Goal: Task Accomplishment & Management: Manage account settings

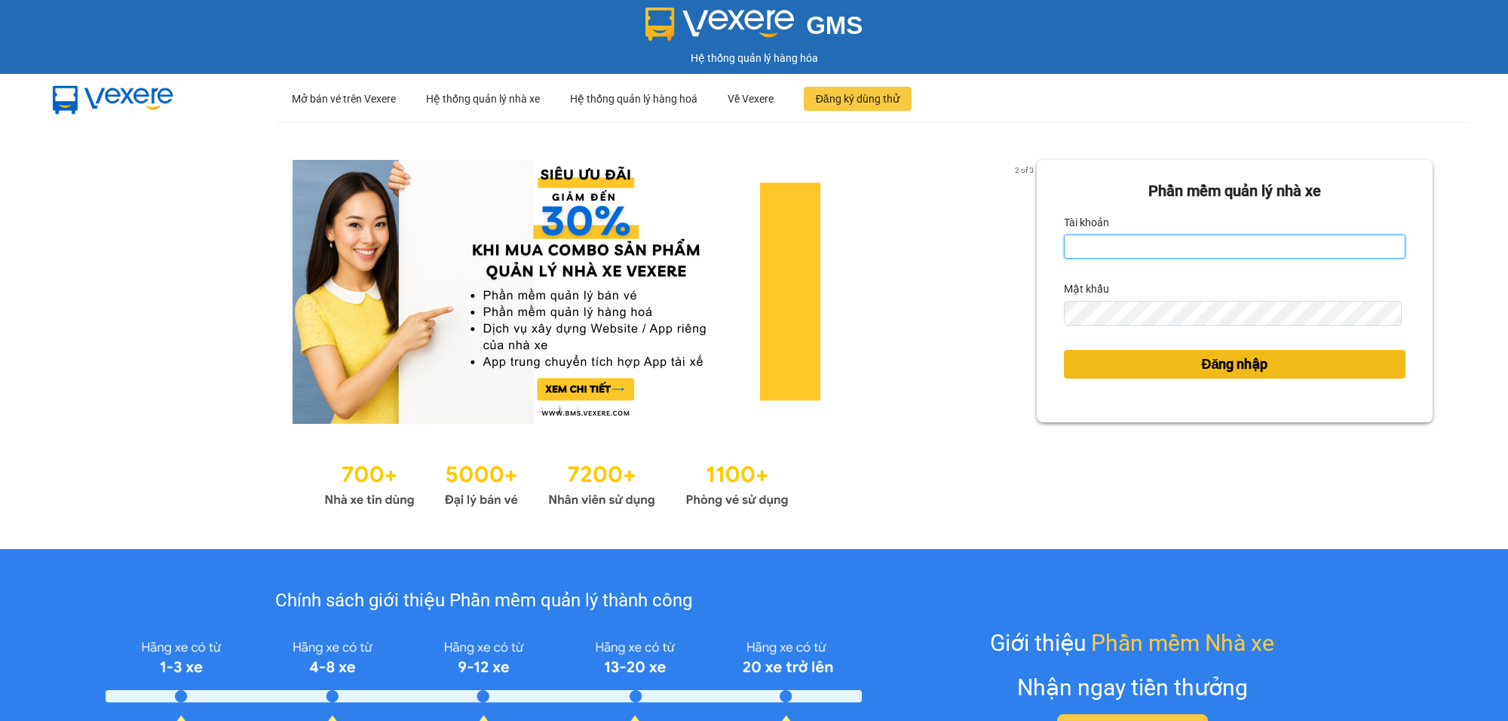
type input "kienhoa.vtp"
click at [1248, 358] on span "Đăng nhập" at bounding box center [1234, 364] width 66 height 21
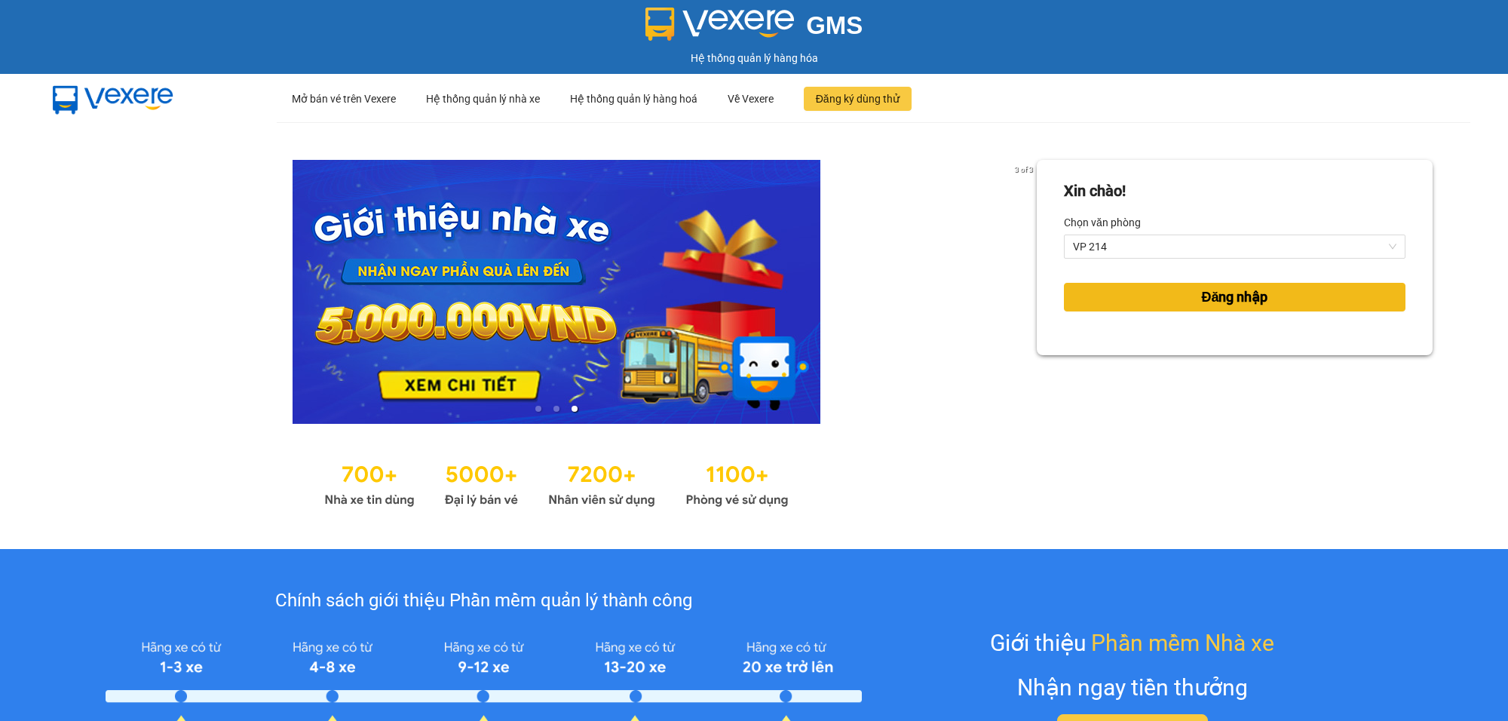
click at [1120, 292] on button "Đăng nhập" at bounding box center [1235, 297] width 342 height 29
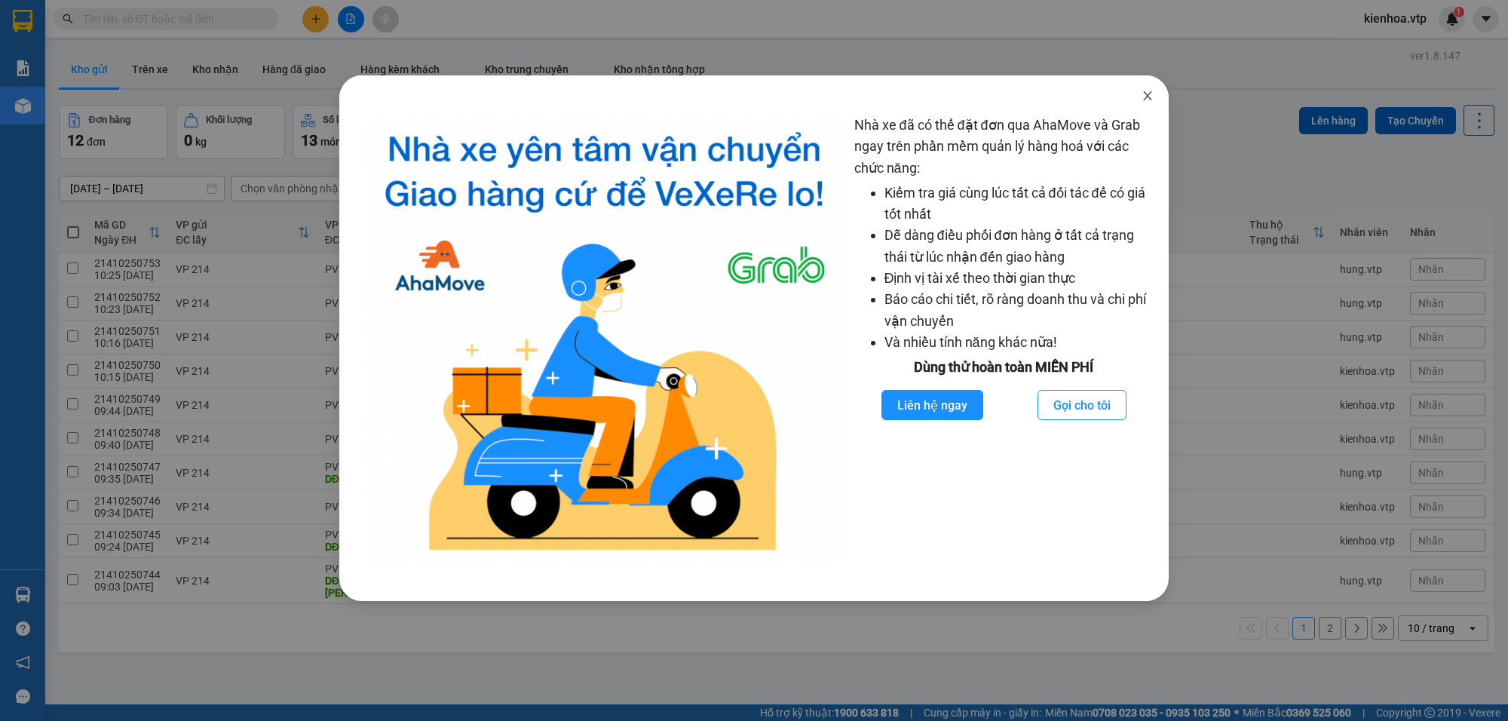
click at [1153, 95] on span "Close" at bounding box center [1147, 96] width 42 height 42
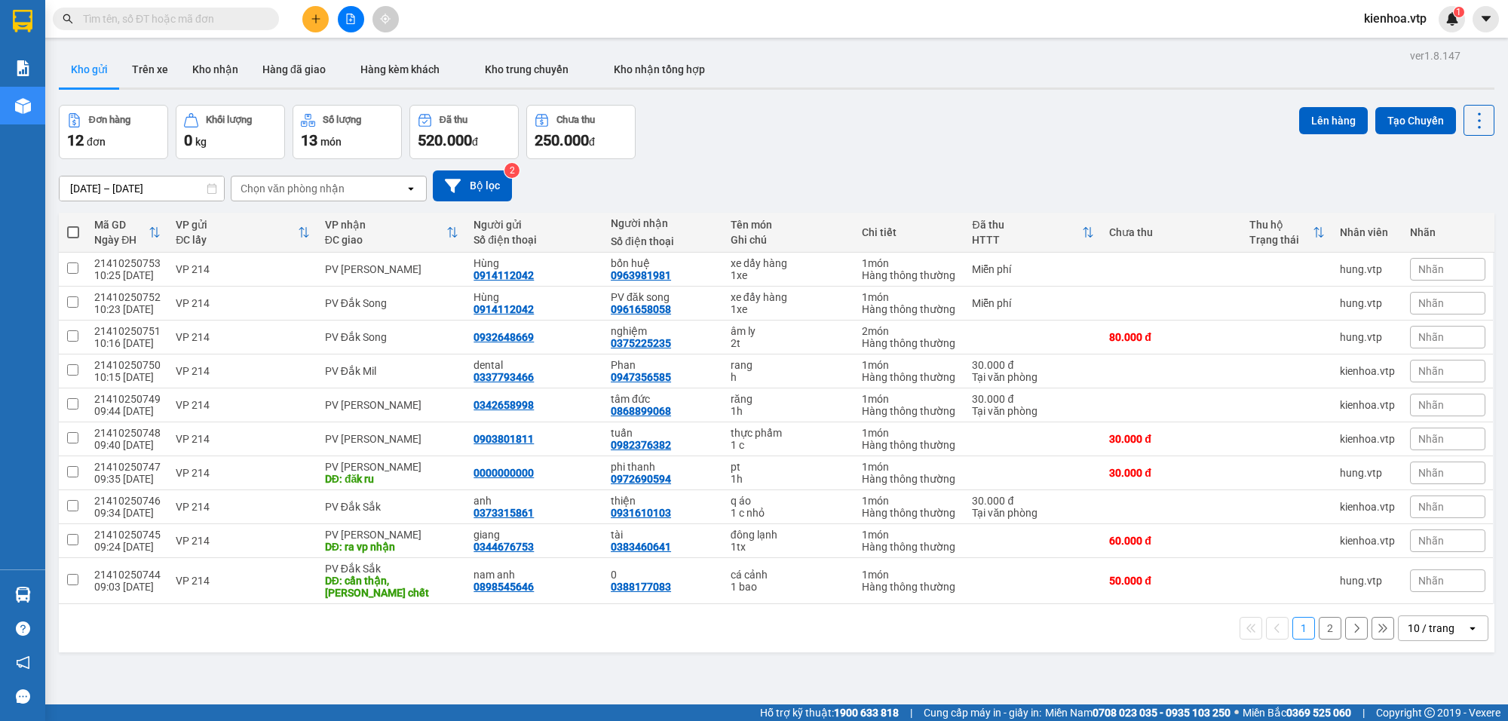
click at [125, 12] on input "text" at bounding box center [172, 19] width 178 height 17
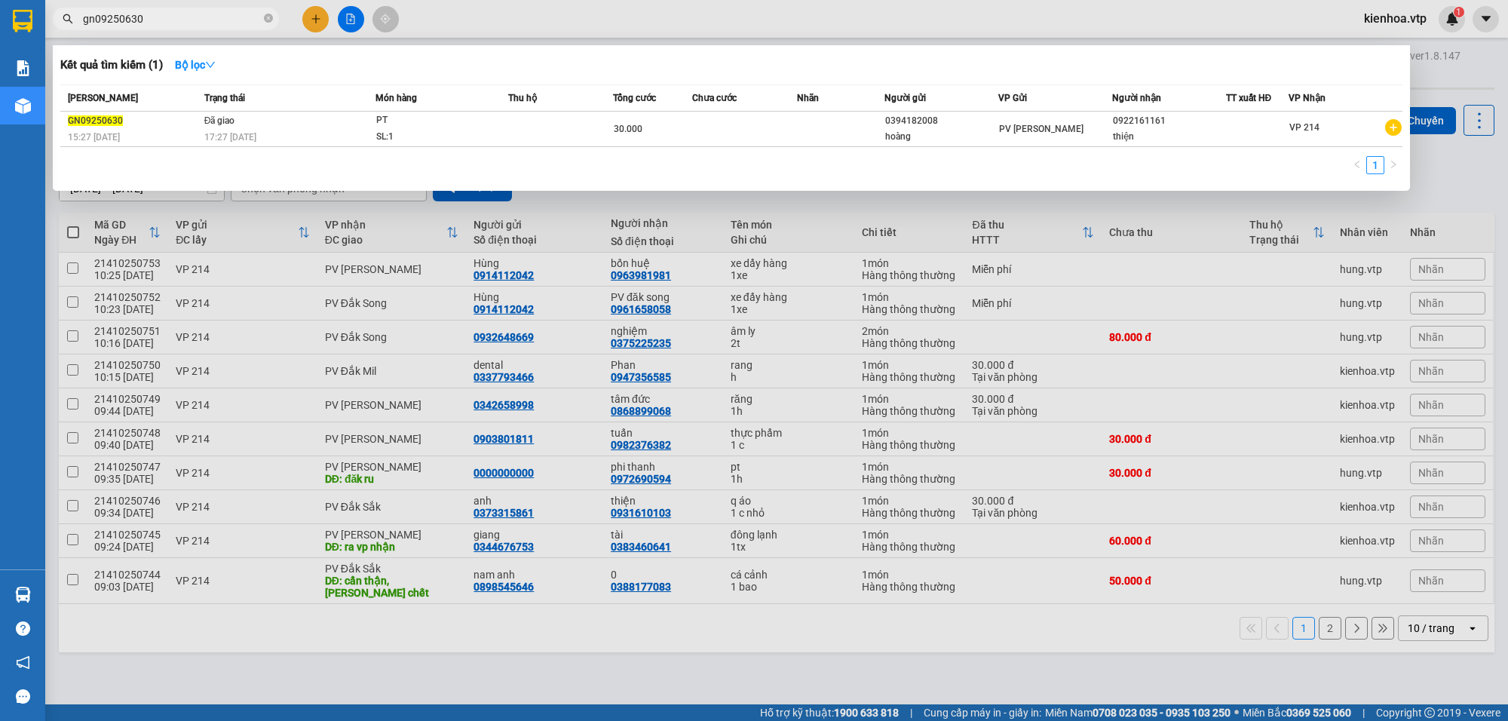
drag, startPoint x: 171, startPoint y: 20, endPoint x: 57, endPoint y: 66, distance: 122.8
click at [57, 32] on div "Kết quả tìm kiếm ( 1 ) Bộ lọc Mã ĐH Trạng thái Món hàng Thu hộ Tổng cước Chưa c…" at bounding box center [147, 19] width 294 height 26
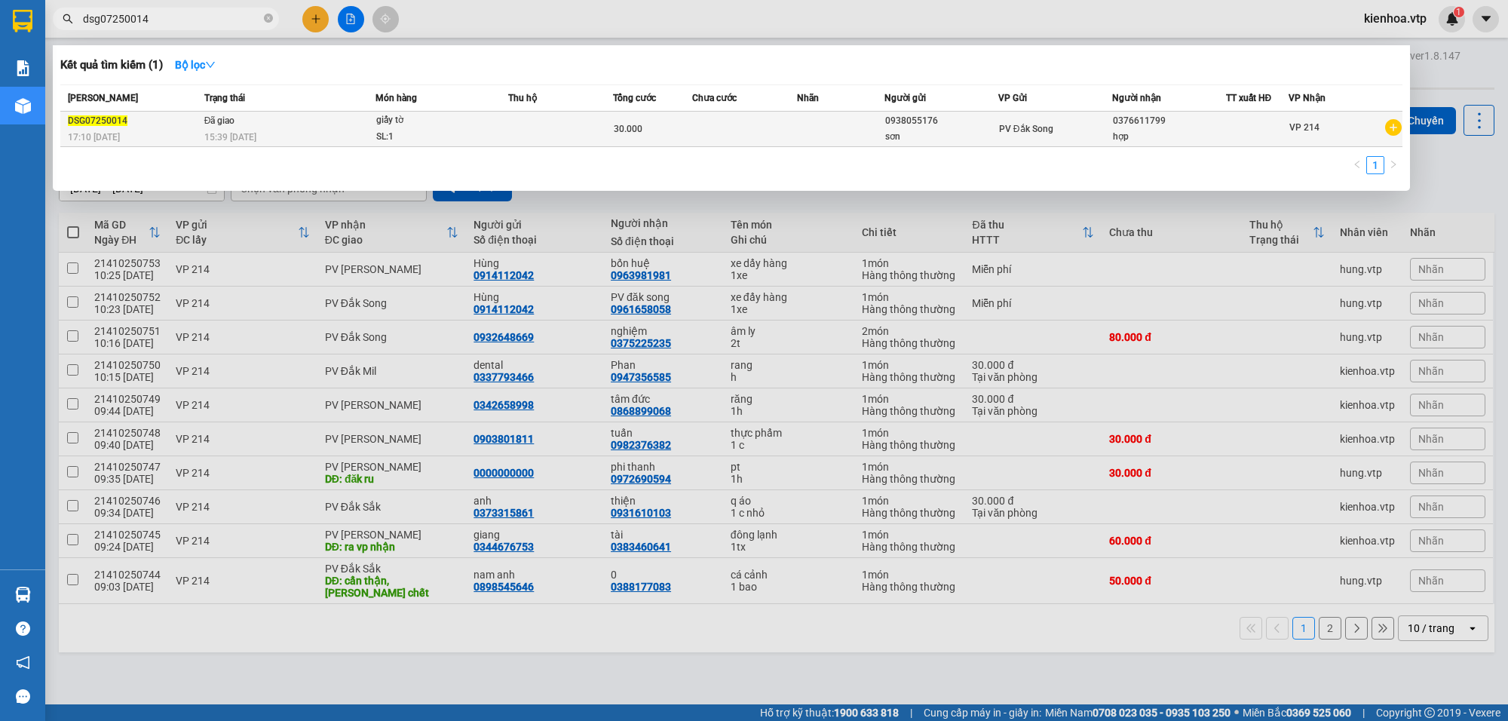
type input "dsg07250014"
click at [442, 125] on div "giấy tờ" at bounding box center [432, 120] width 113 height 17
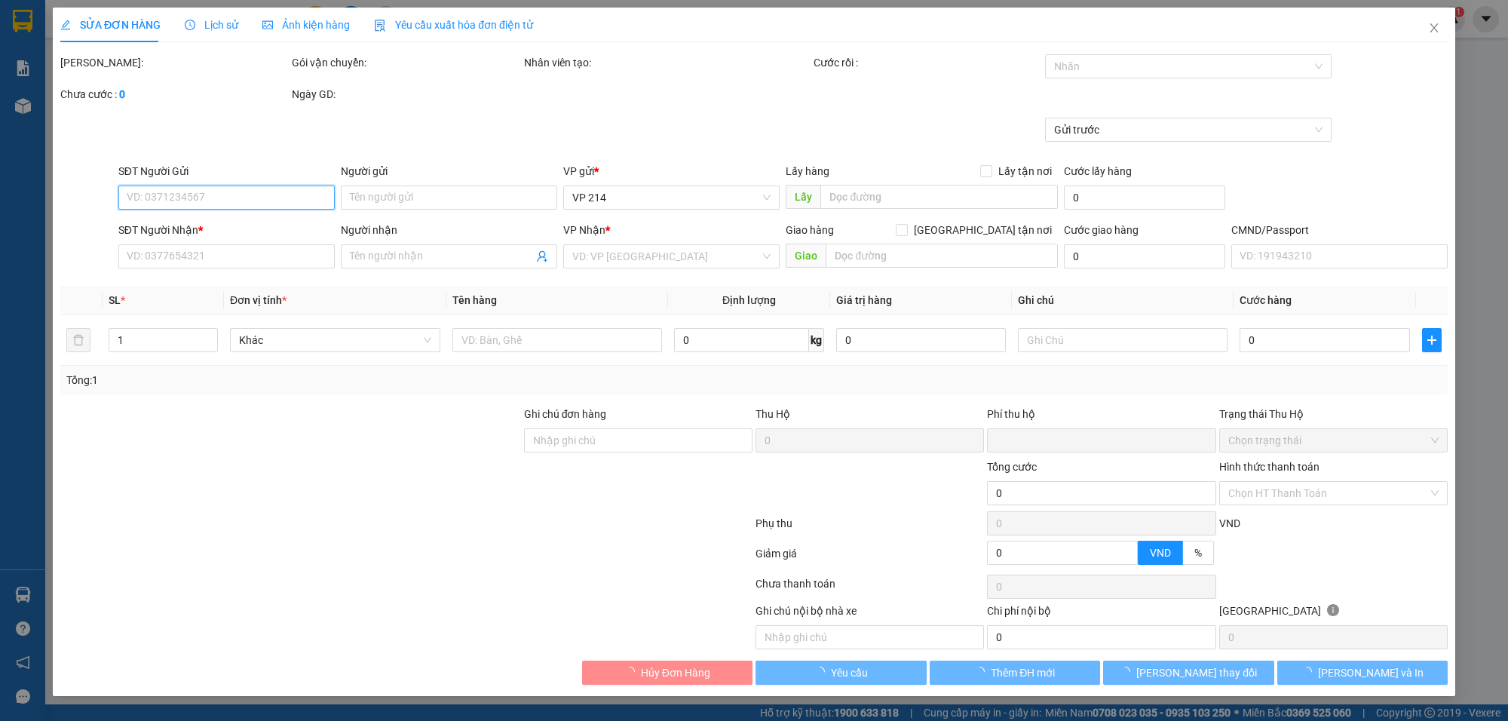
type input "1.500"
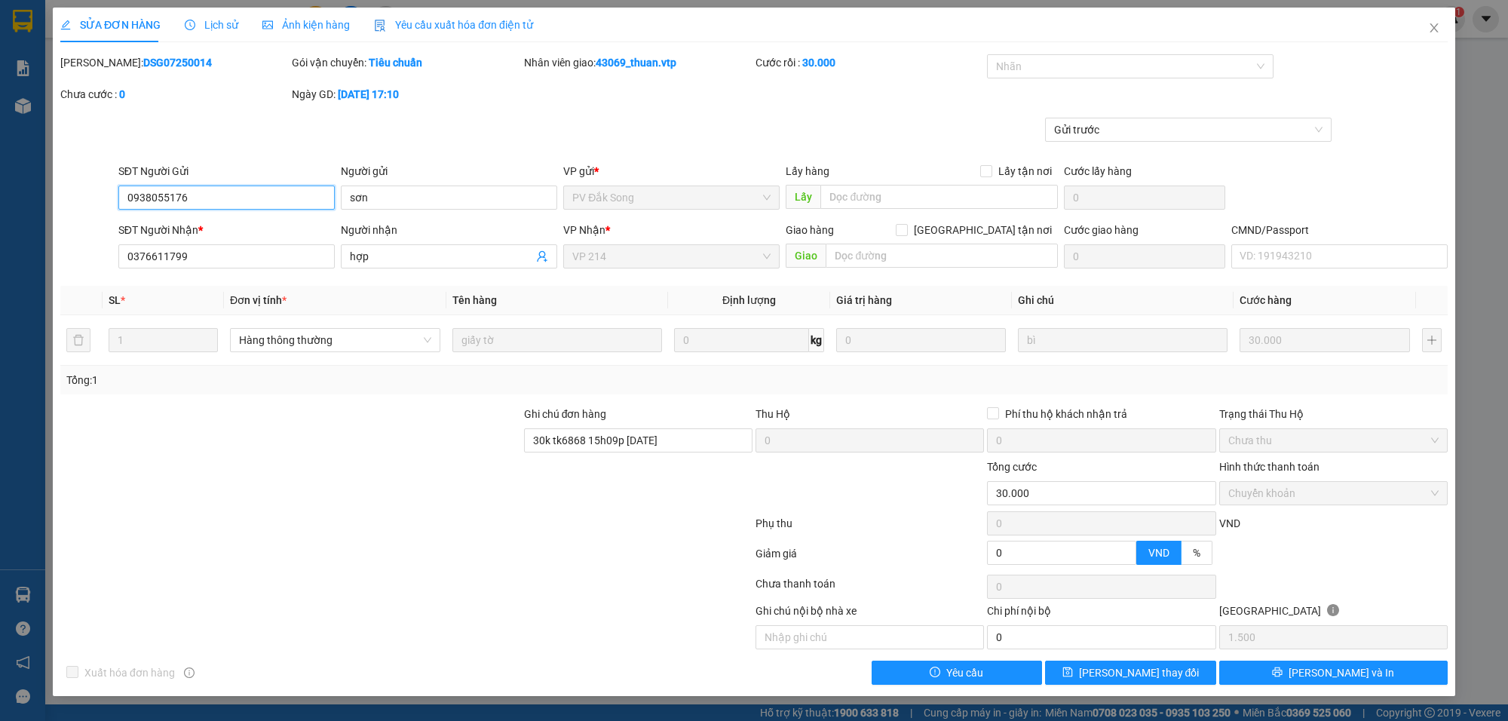
type input "0938055176"
type input "sơn"
type input "0376611799"
type input "hợp"
type input "30k tk6868 15h09p [DATE]"
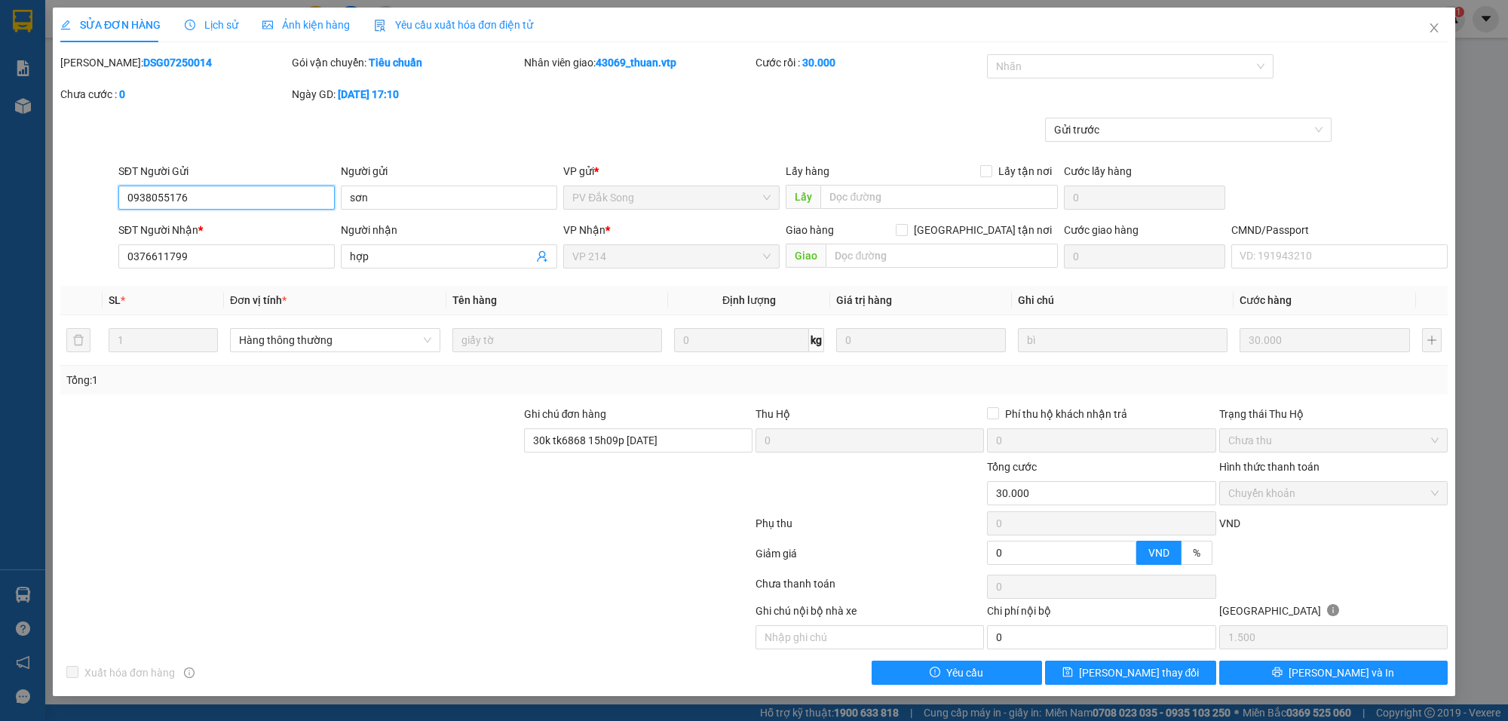
type input "0"
type input "30.000"
drag, startPoint x: 688, startPoint y: 58, endPoint x: 559, endPoint y: 106, distance: 136.9
click at [559, 106] on div "[PERSON_NAME]: DSG07250014 Gói vận chuyển: Tiêu chuẩn Nhân viên giao: 43069_thu…" at bounding box center [754, 85] width 1390 height 63
click at [599, 96] on div "[PERSON_NAME]: DSG07250014 Gói vận chuyển: Tiêu chuẩn Nhân viên giao: 43069_thu…" at bounding box center [754, 85] width 1390 height 63
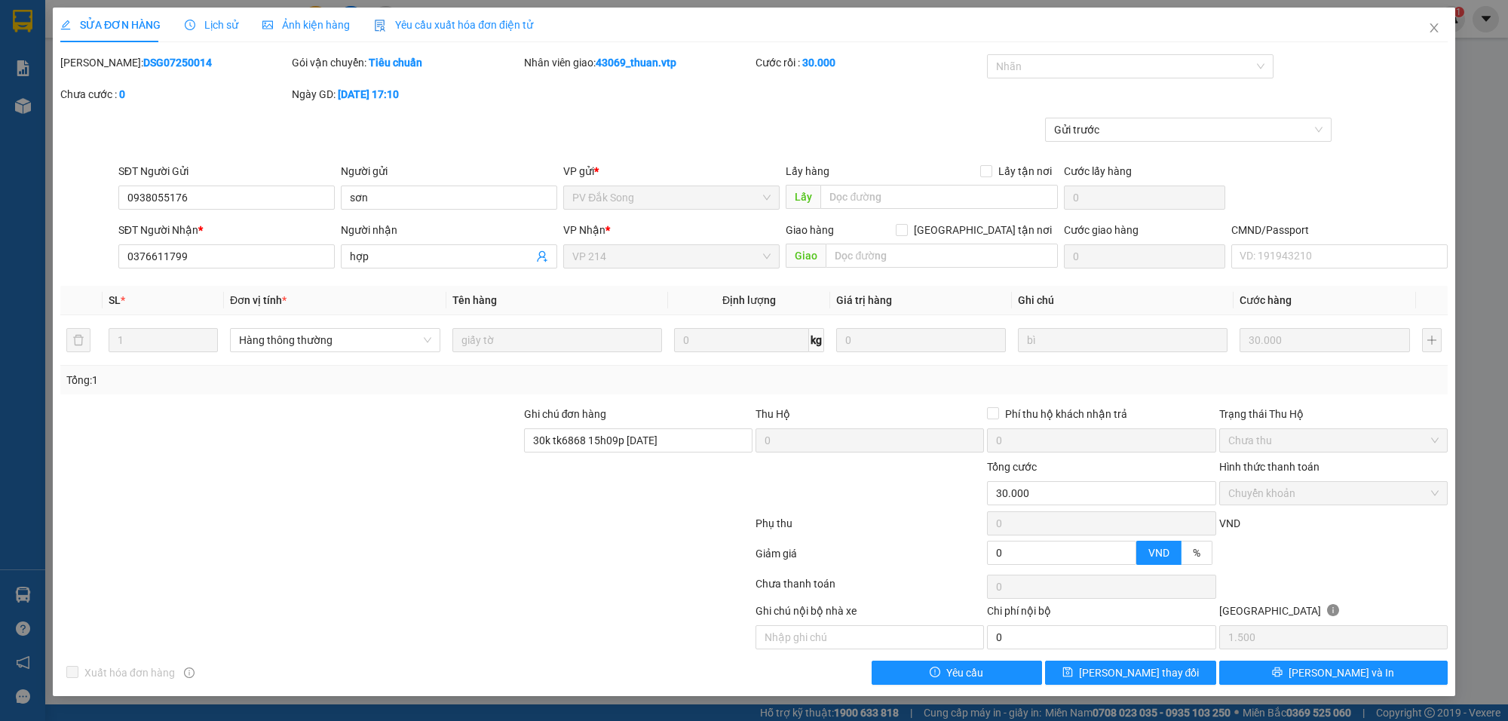
click at [599, 96] on div "[PERSON_NAME]: DSG07250014 Gói vận chuyển: Tiêu chuẩn Nhân viên giao: 43069_thu…" at bounding box center [754, 85] width 1390 height 63
click at [611, 96] on div "[PERSON_NAME]: DSG07250014 Gói vận chuyển: Tiêu chuẩn Nhân viên giao: 43069_thu…" at bounding box center [754, 85] width 1390 height 63
click at [1433, 24] on icon "close" at bounding box center [1434, 28] width 12 height 12
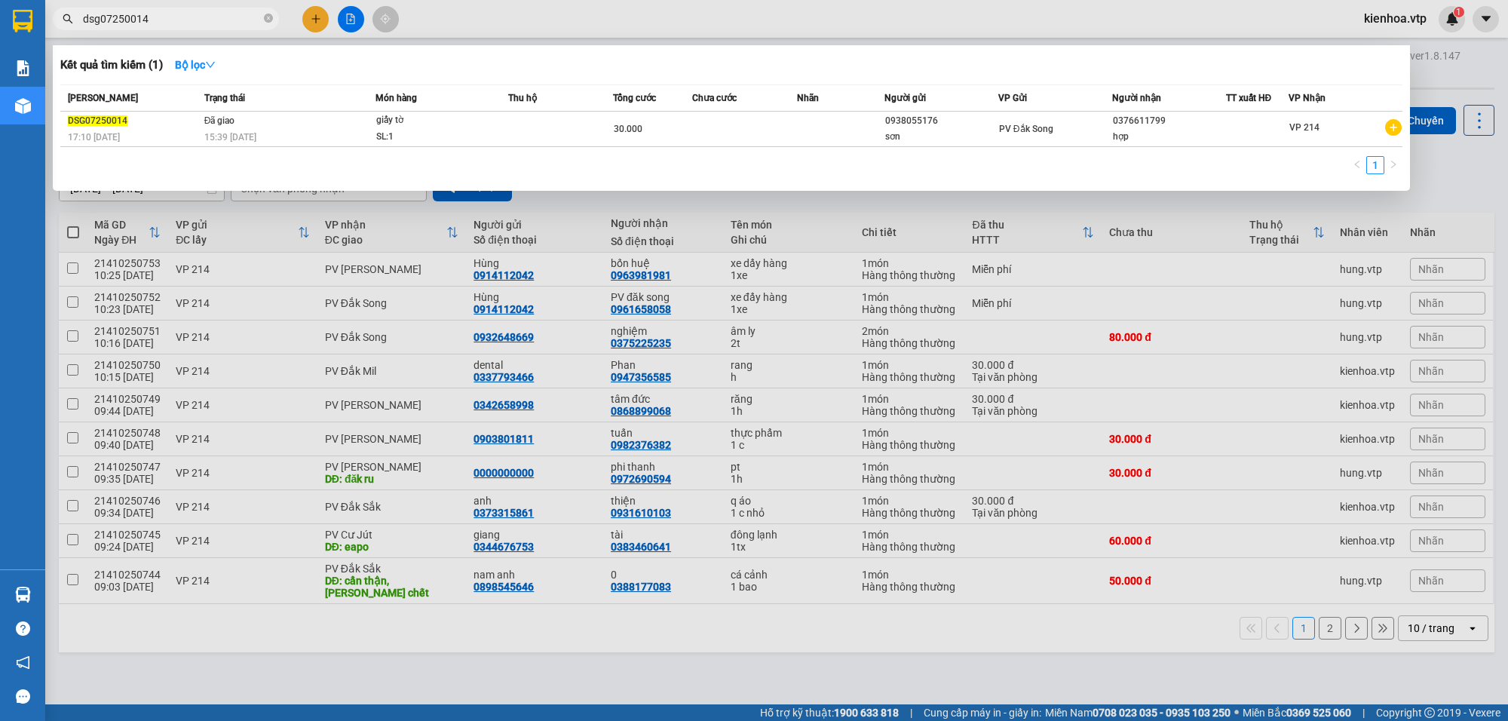
drag, startPoint x: 173, startPoint y: 19, endPoint x: 47, endPoint y: 55, distance: 131.7
click at [47, 32] on div "Kết quả tìm kiếm ( 1 ) Bộ lọc Mã ĐH Trạng thái Món hàng Thu hộ Tổng cước Chưa c…" at bounding box center [147, 19] width 294 height 26
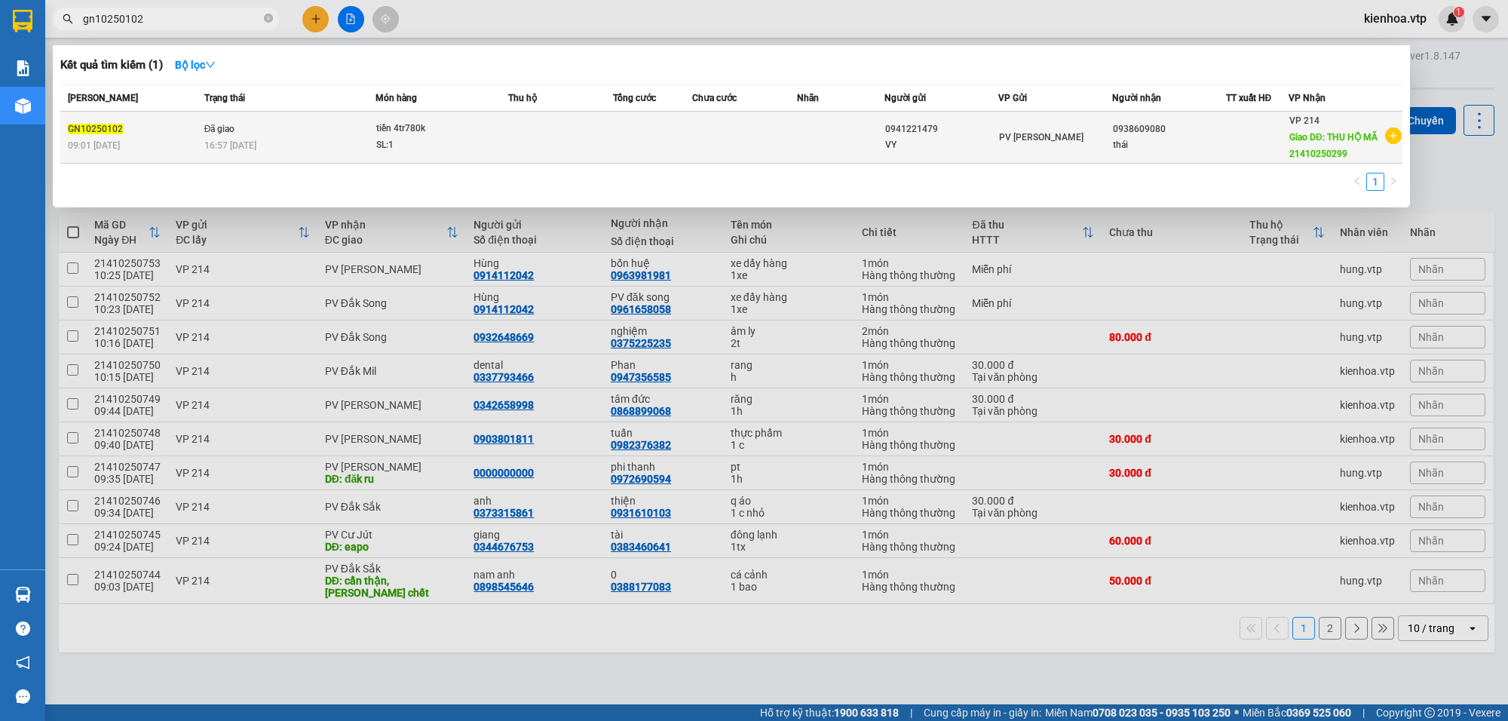
type input "gn10250102"
click at [1061, 136] on div "PV [PERSON_NAME]" at bounding box center [1055, 137] width 112 height 17
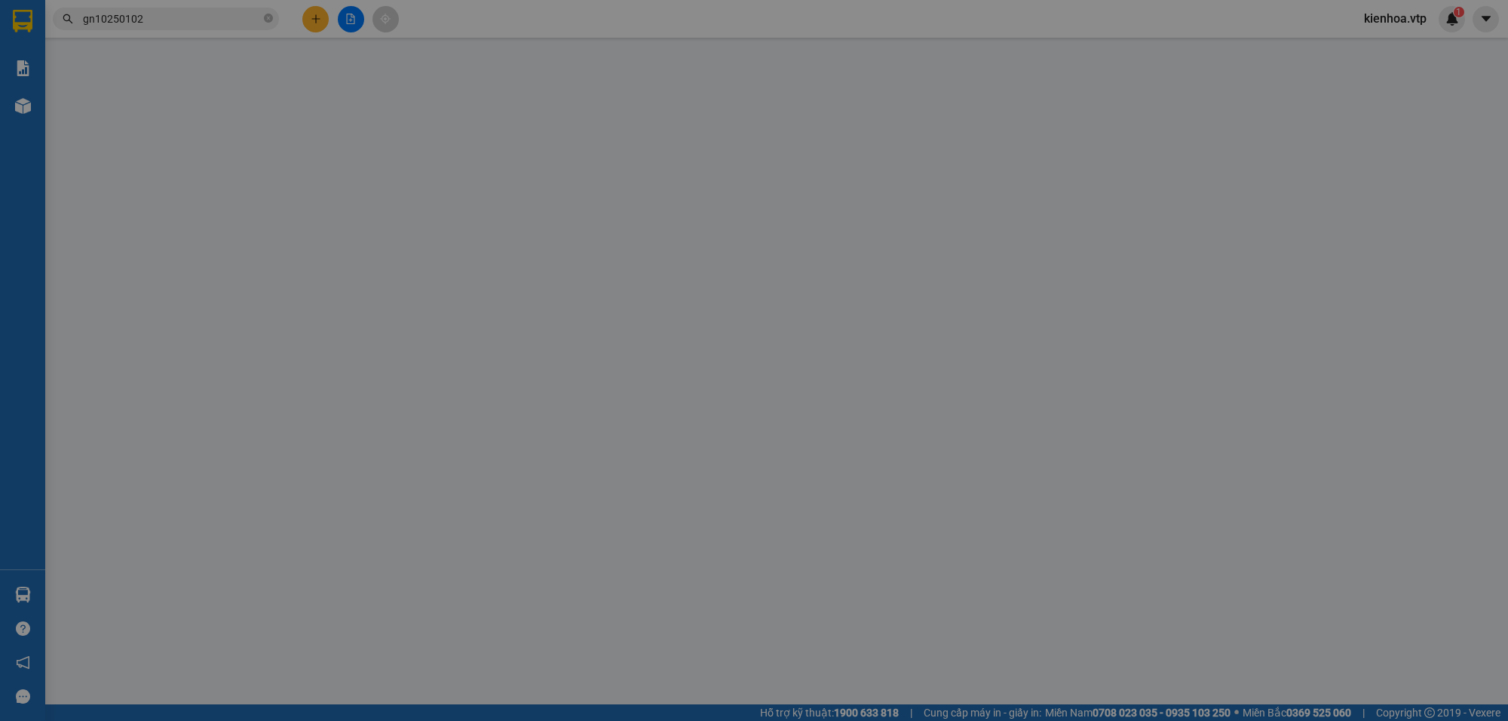
type input "0941221479"
type input "VY"
type input "0938609080"
type input "thái"
type input "THU HỘ MÃ 21410250299"
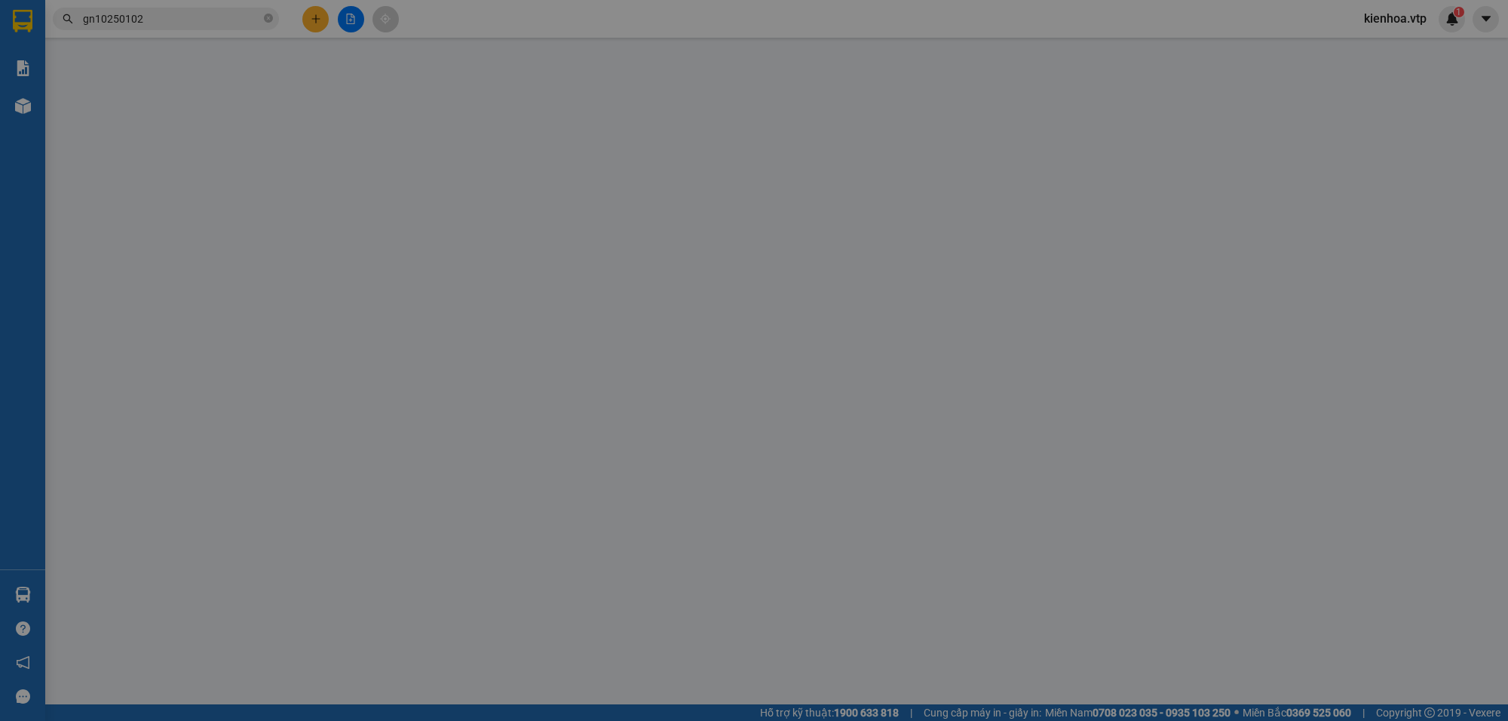
type input "0"
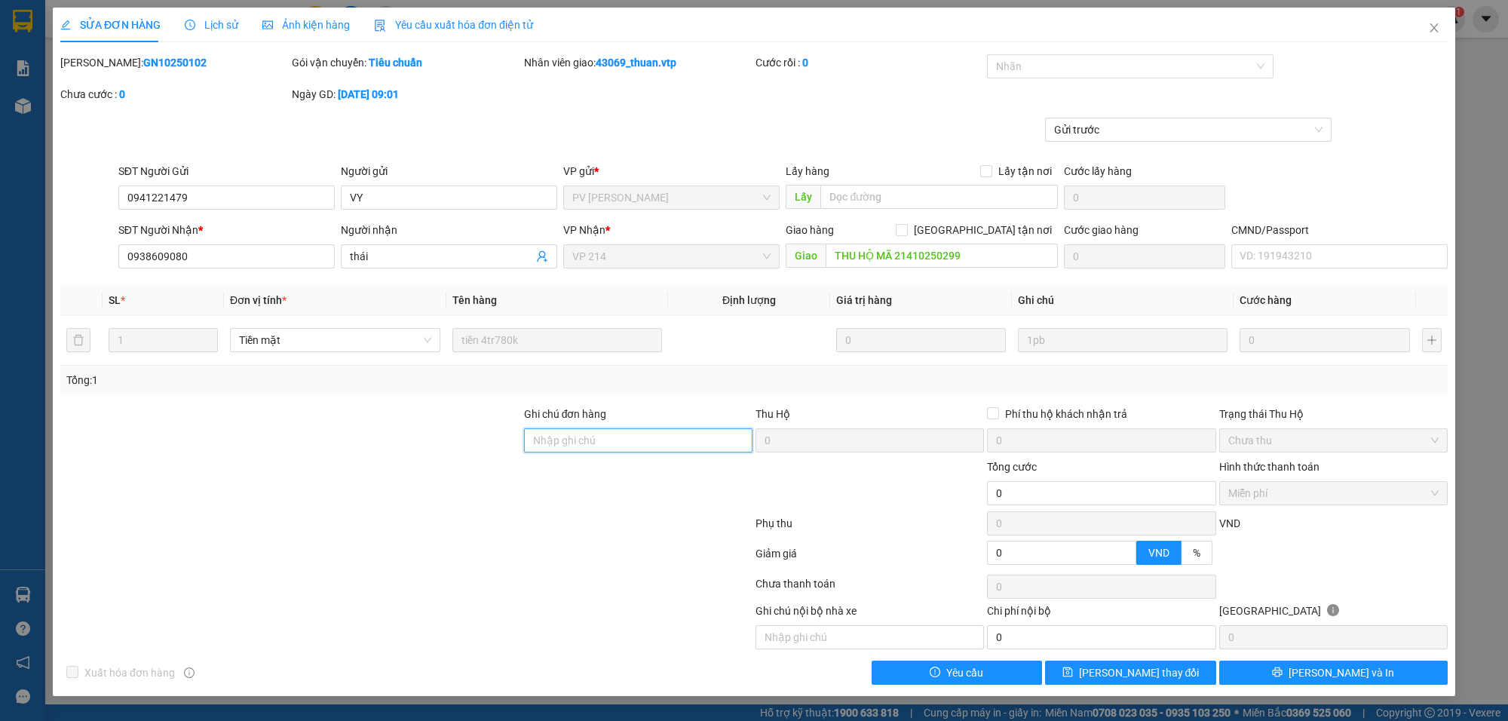
click at [601, 449] on input "Ghi chú đơn hàng" at bounding box center [638, 440] width 228 height 24
type input "079063013473 [GEOGRAPHIC_DATA] [DATE]"
click at [1123, 677] on span "[PERSON_NAME] thay đổi" at bounding box center [1139, 672] width 121 height 17
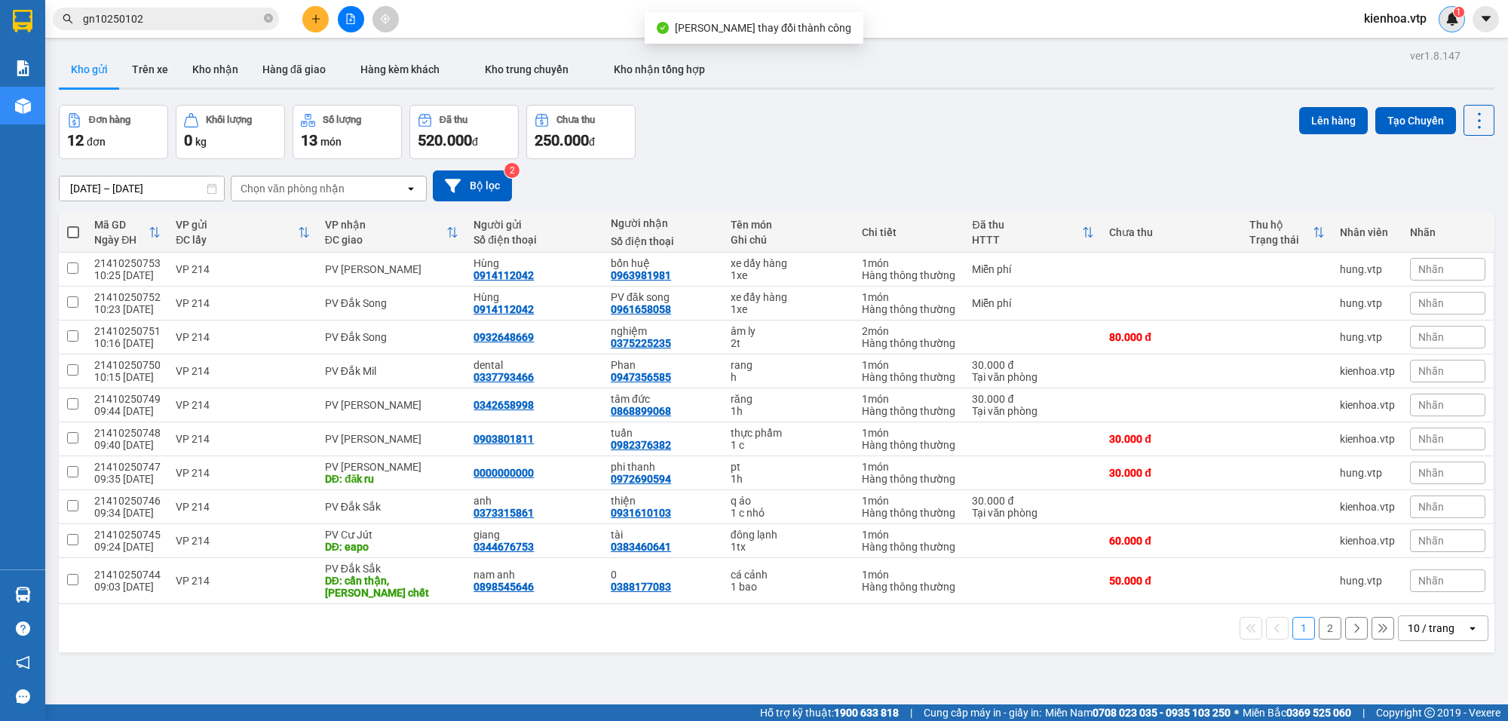
click at [1460, 20] on div "1" at bounding box center [1451, 19] width 26 height 26
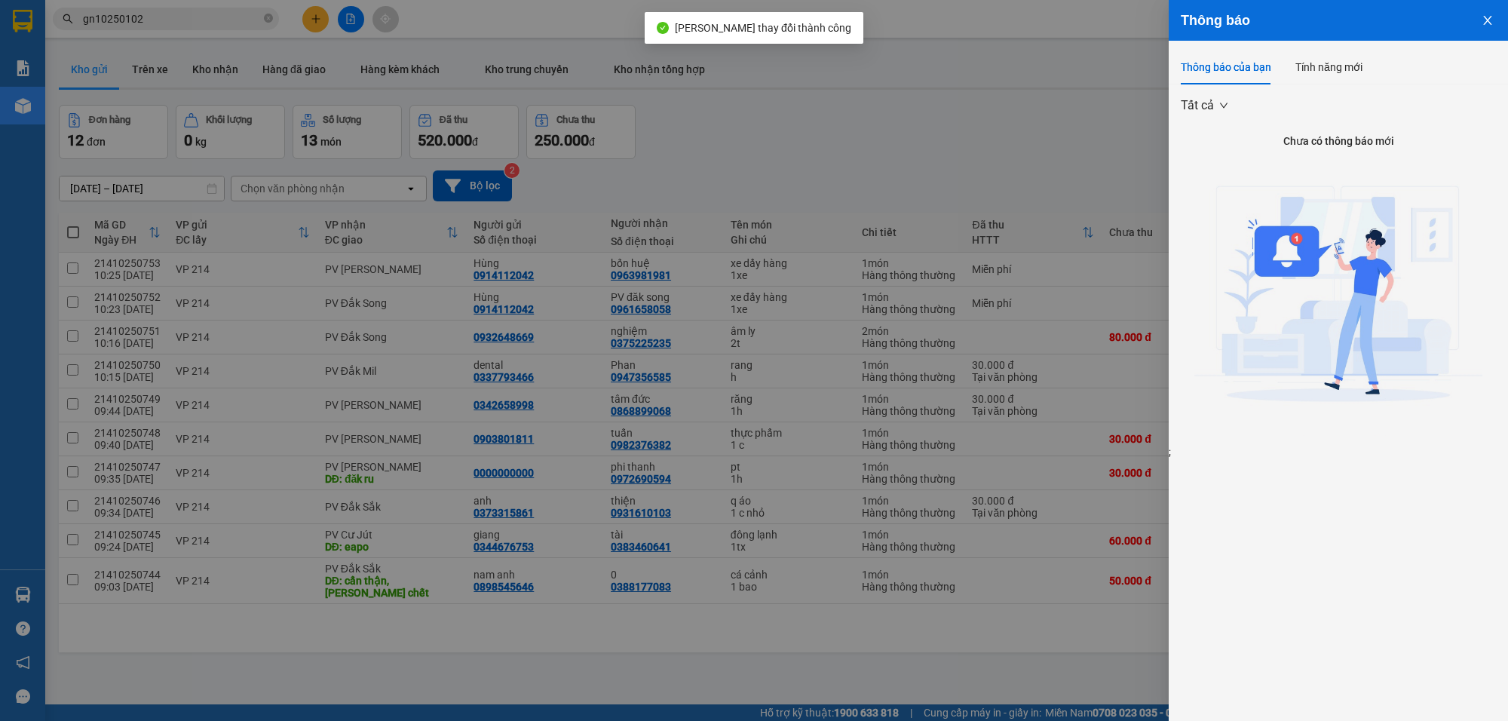
click at [1383, 75] on div "Thông báo của bạn Tính năng mới" at bounding box center [1338, 67] width 315 height 35
click at [1365, 74] on div "Thông báo của bạn Tính năng mới" at bounding box center [1338, 67] width 315 height 35
click at [981, 88] on div at bounding box center [754, 360] width 1508 height 721
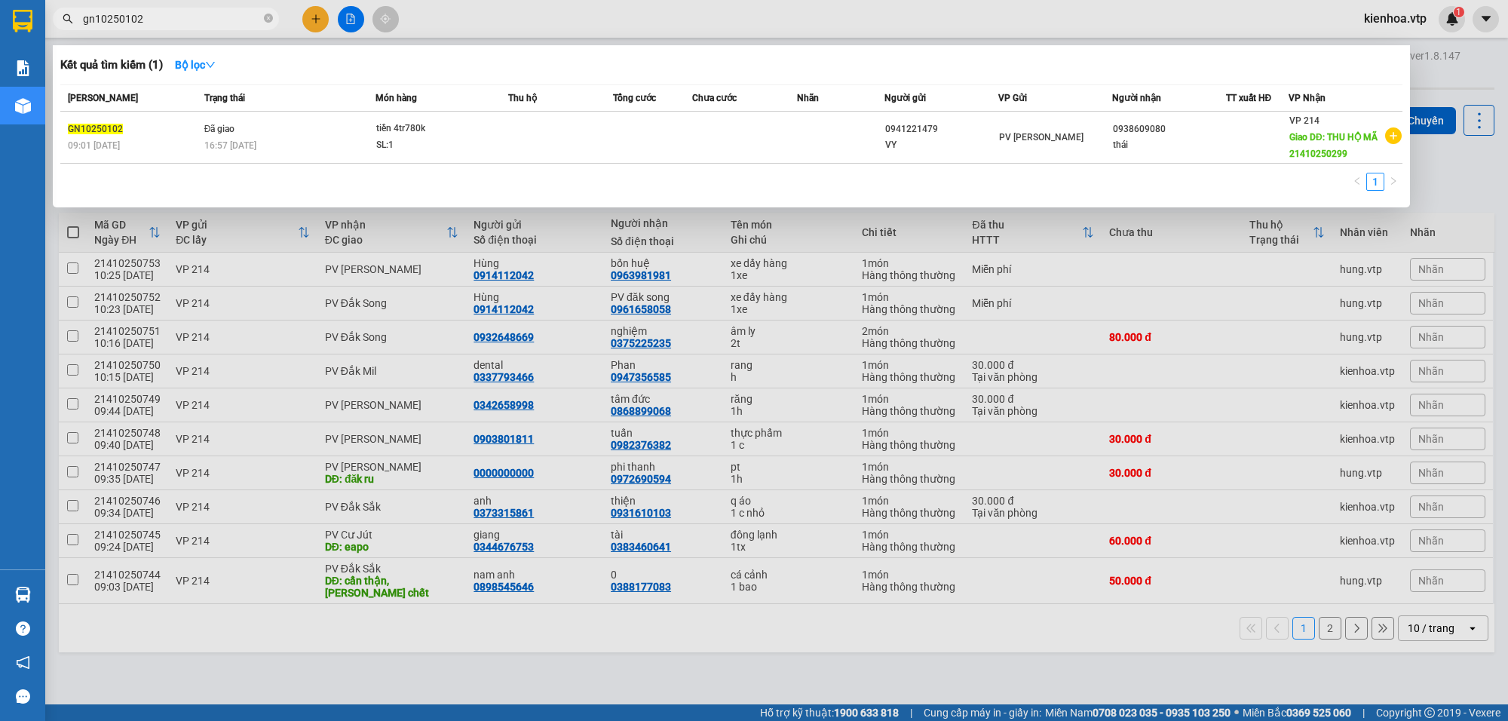
drag, startPoint x: 171, startPoint y: 20, endPoint x: 66, endPoint y: 39, distance: 107.3
click at [66, 32] on div "Kết quả tìm kiếm ( 1 ) Bộ lọc Mã ĐH Trạng thái Món hàng Thu hộ Tổng cước Chưa c…" at bounding box center [147, 19] width 294 height 26
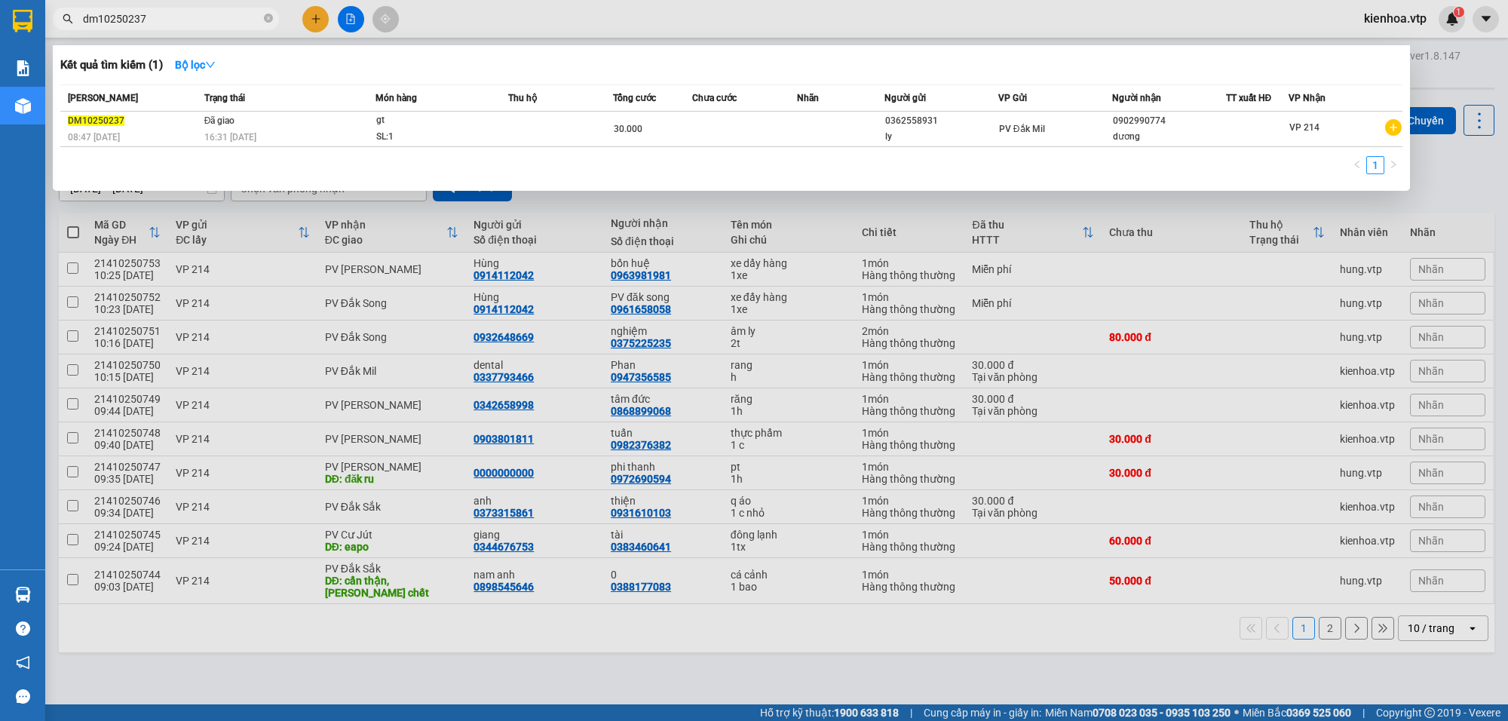
drag, startPoint x: 173, startPoint y: 12, endPoint x: 73, endPoint y: 57, distance: 109.7
click at [73, 32] on div "Kết quả tìm kiếm ( 1 ) Bộ lọc Mã ĐH Trạng thái Món hàng Thu hộ Tổng cước Chưa c…" at bounding box center [147, 19] width 294 height 26
drag, startPoint x: 181, startPoint y: 23, endPoint x: 39, endPoint y: 51, distance: 144.6
click at [41, 51] on section "Kết quả tìm kiếm ( 1 ) Bộ lọc Mã ĐH Trạng thái Món hàng Thu hộ Tổng cước Chưa c…" at bounding box center [754, 360] width 1508 height 721
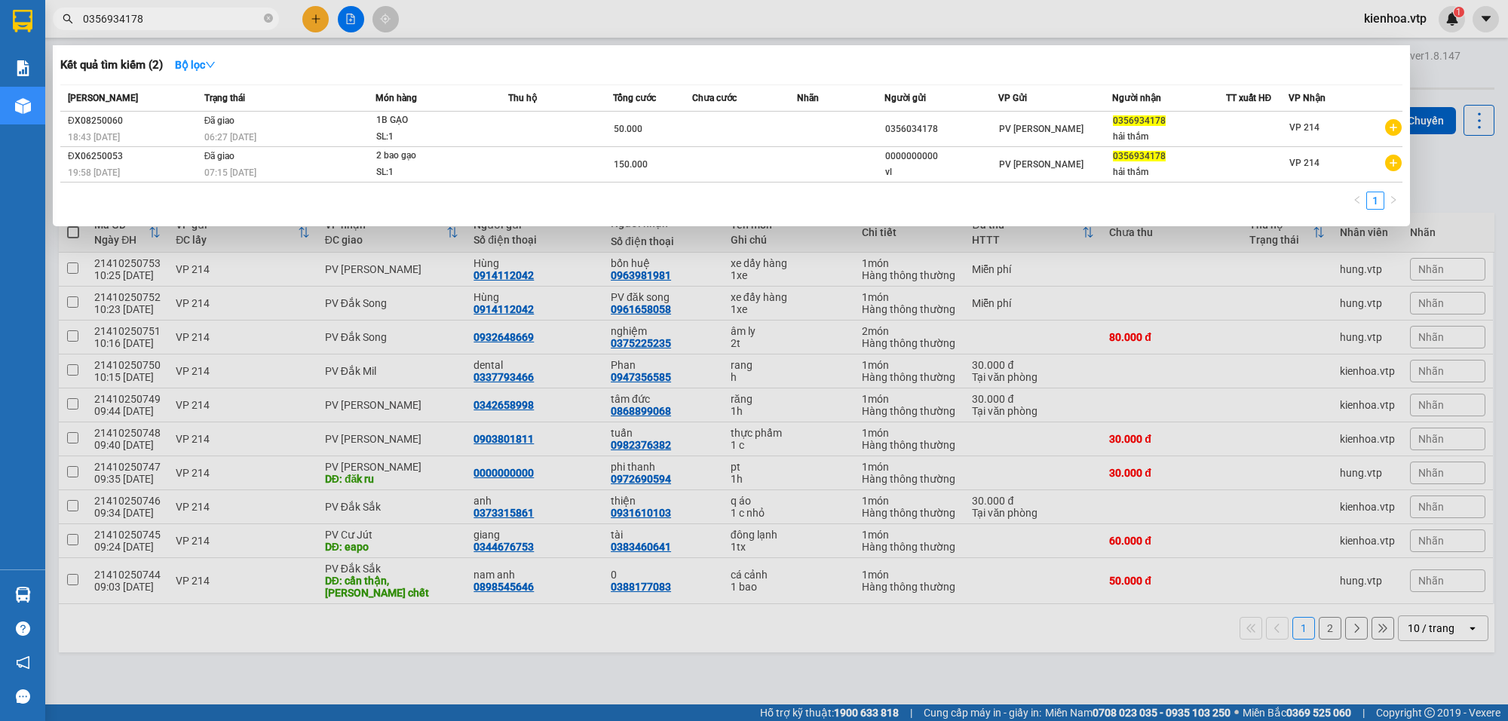
drag, startPoint x: 160, startPoint y: 26, endPoint x: 47, endPoint y: 74, distance: 122.7
click at [47, 32] on div "Kết quả tìm kiếm ( 2 ) Bộ lọc Mã ĐH Trạng thái Món hàng Thu hộ Tổng cước Chưa c…" at bounding box center [147, 19] width 294 height 26
type input "0356934178"
